Goal: Task Accomplishment & Management: Manage account settings

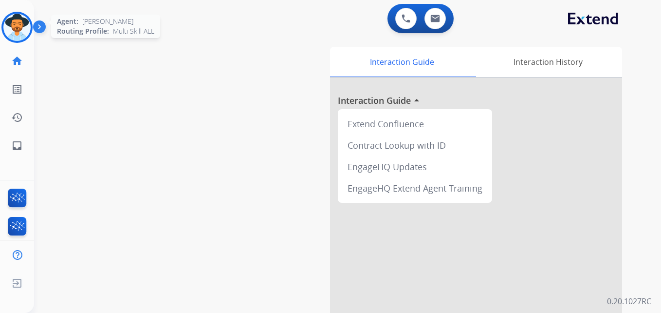
click at [19, 29] on img at bounding box center [16, 27] width 27 height 27
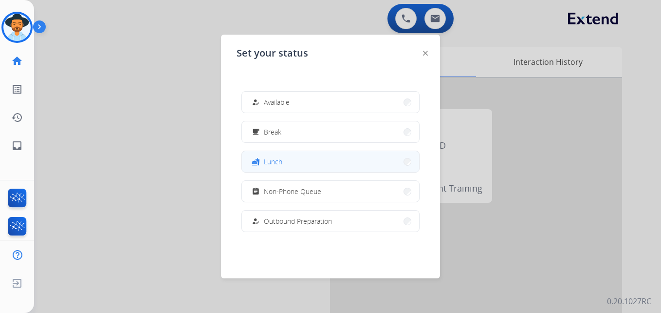
scroll to position [184, 0]
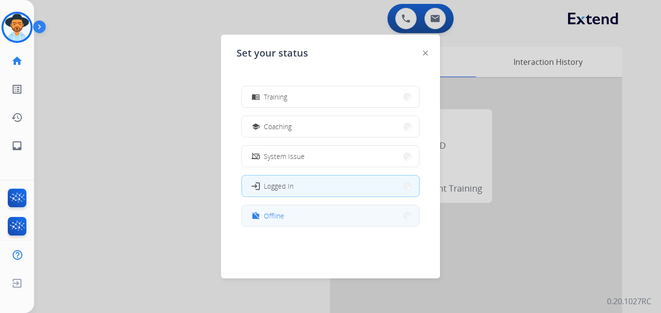
click at [282, 210] on span "Offline" at bounding box center [274, 215] width 20 height 10
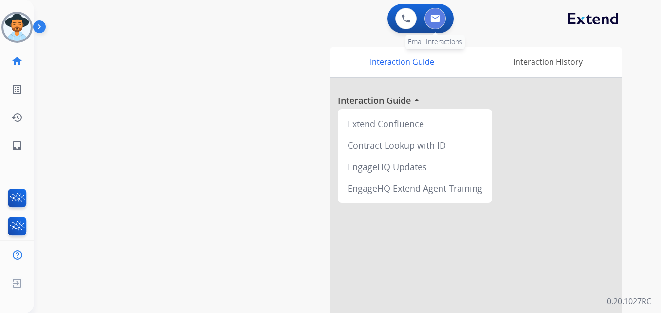
click at [432, 14] on button at bounding box center [435, 18] width 21 height 21
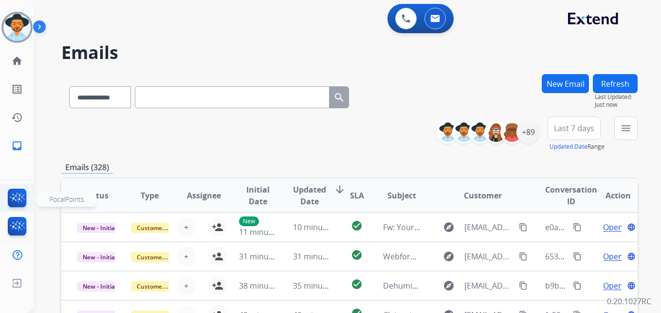
click at [12, 197] on img at bounding box center [17, 199] width 23 height 22
